Goal: Task Accomplishment & Management: Manage account settings

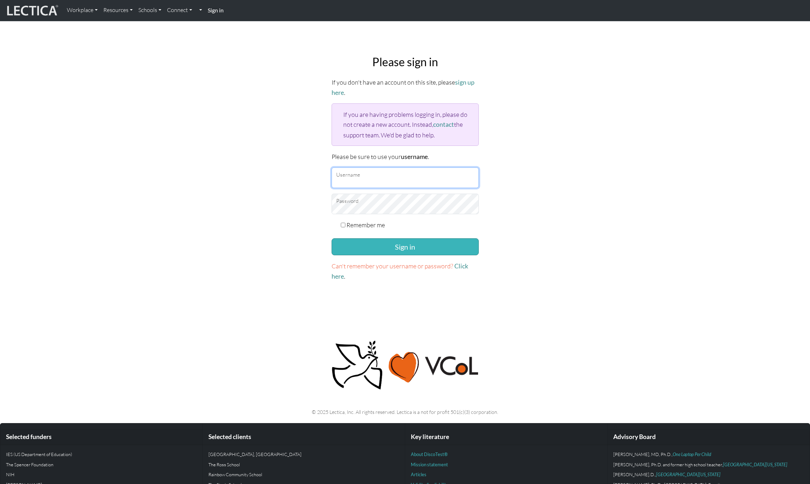
type input "snuffleumpagus"
click at [421, 245] on button "Sign in" at bounding box center [405, 246] width 147 height 17
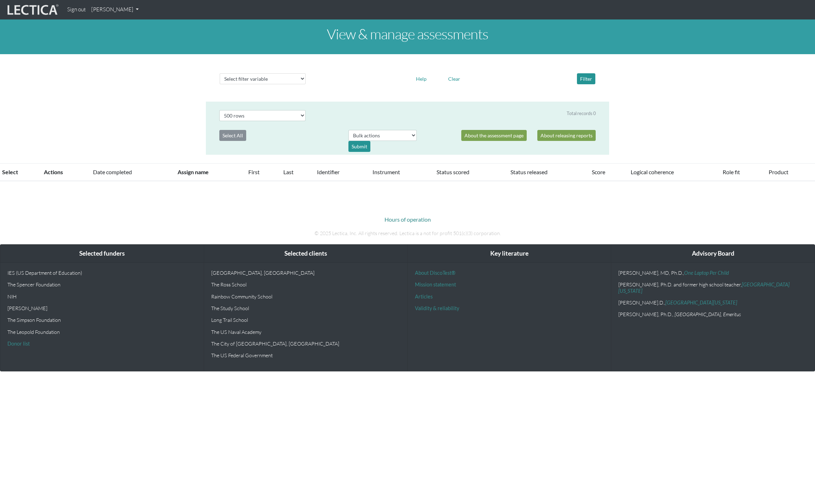
select select "500"
click at [130, 11] on link "[PERSON_NAME]" at bounding box center [114, 10] width 53 height 14
click at [130, 20] on ul "My Profile Manage assessments Manage assignments View VCoLs" at bounding box center [123, 43] width 71 height 52
click at [132, 24] on div "View & manage assessments" at bounding box center [407, 36] width 815 height 35
click at [121, 12] on link "[PERSON_NAME]" at bounding box center [114, 10] width 53 height 14
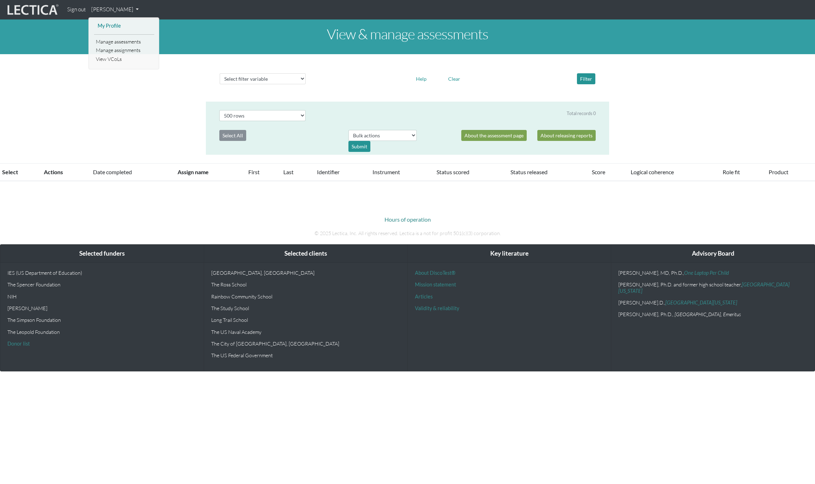
click at [115, 25] on link "My Profile" at bounding box center [124, 26] width 57 height 9
select select "500"
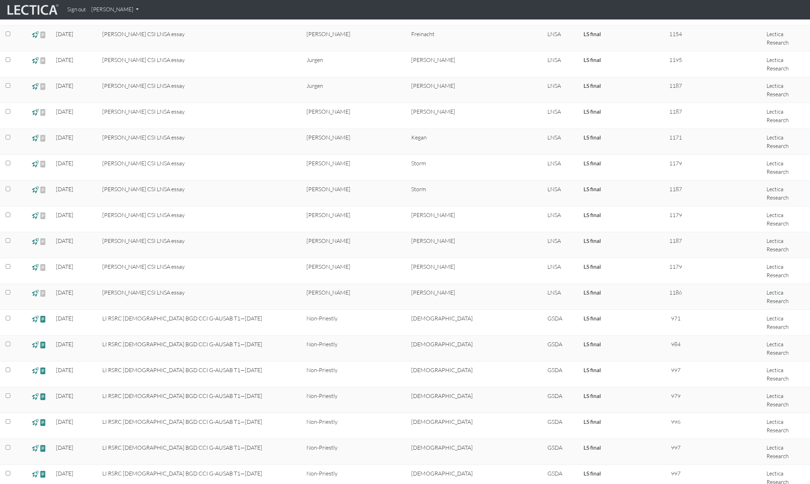
scroll to position [1911, 0]
